Goal: Task Accomplishment & Management: Use online tool/utility

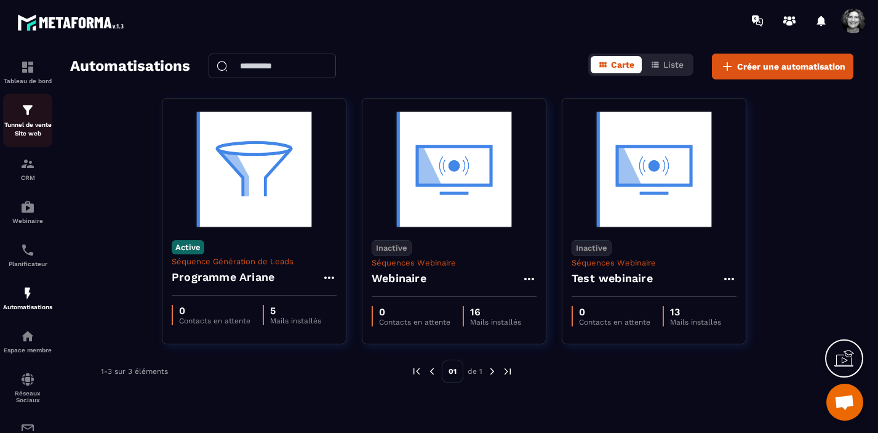
click at [24, 129] on p "Tunnel de vente Site web" at bounding box center [27, 129] width 49 height 17
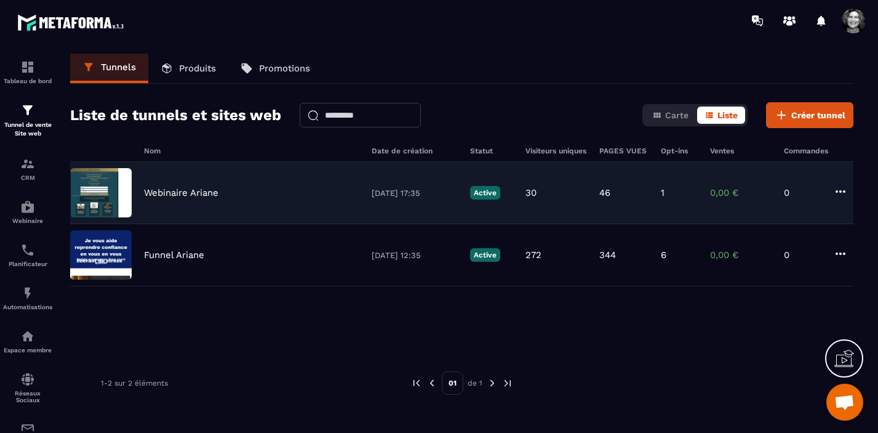
click at [223, 191] on div "Webinaire Ariane" at bounding box center [251, 192] width 215 height 11
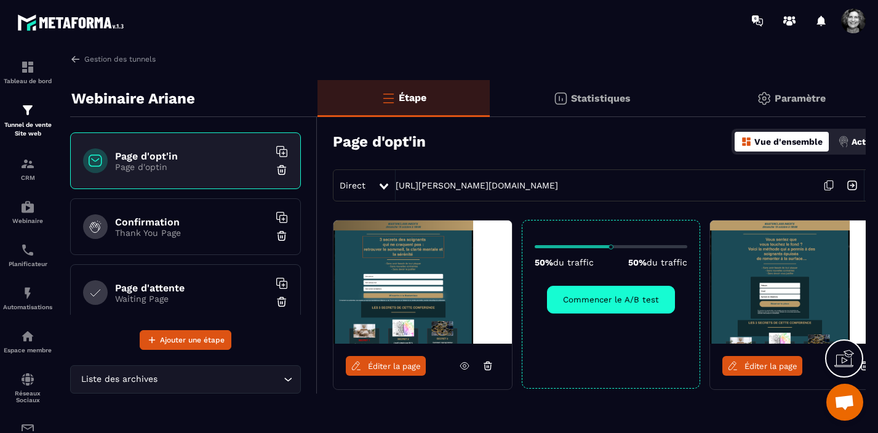
click at [218, 236] on p "Thank You Page" at bounding box center [192, 233] width 154 height 10
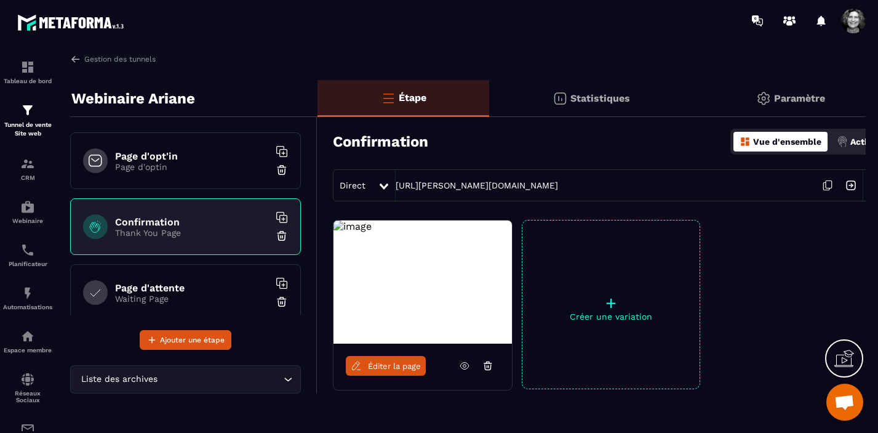
click at [404, 373] on link "Éditer la page" at bounding box center [386, 366] width 80 height 20
